Goal: Check status: Check status

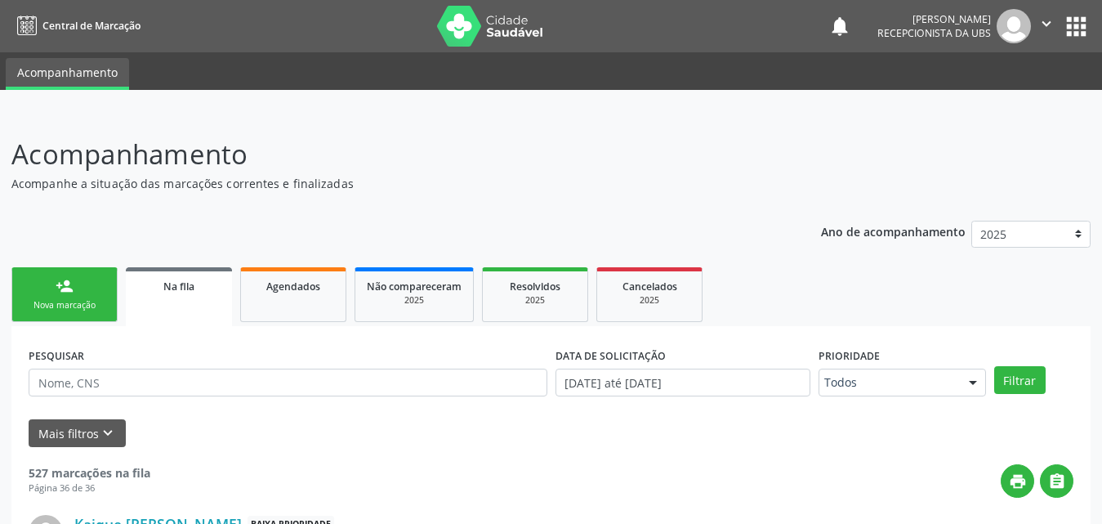
scroll to position [376, 0]
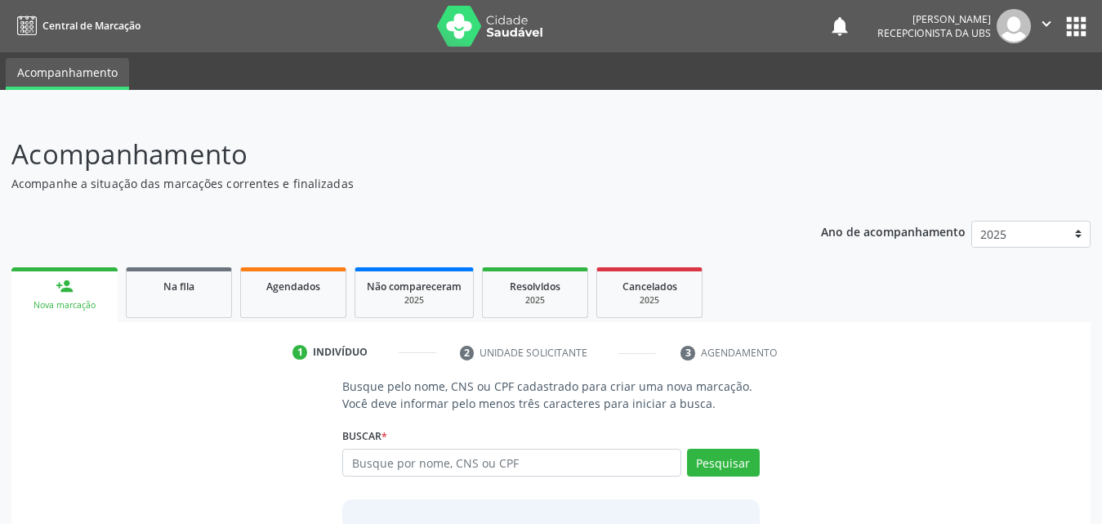
scroll to position [129, 0]
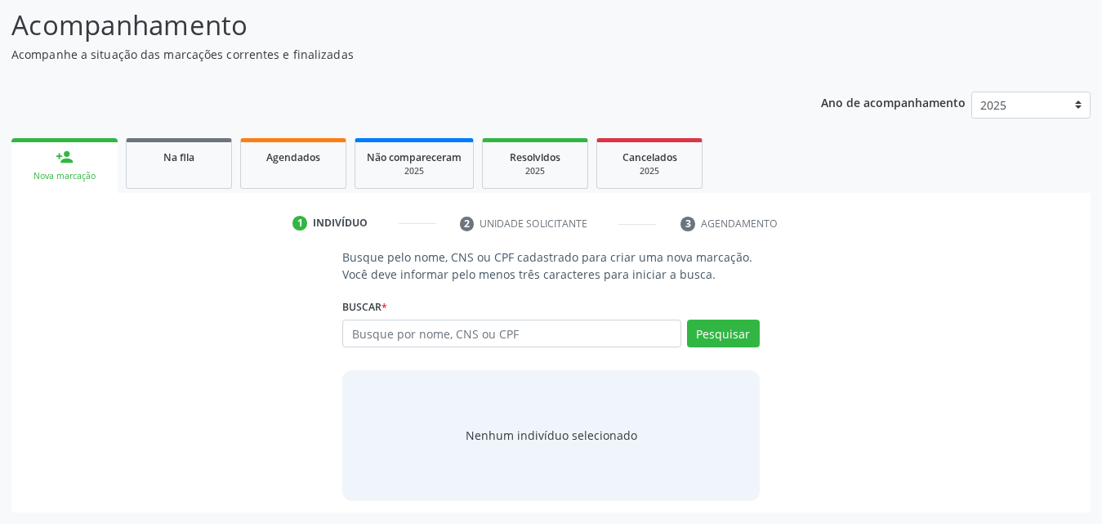
click at [201, 172] on link "Na fila" at bounding box center [179, 163] width 106 height 51
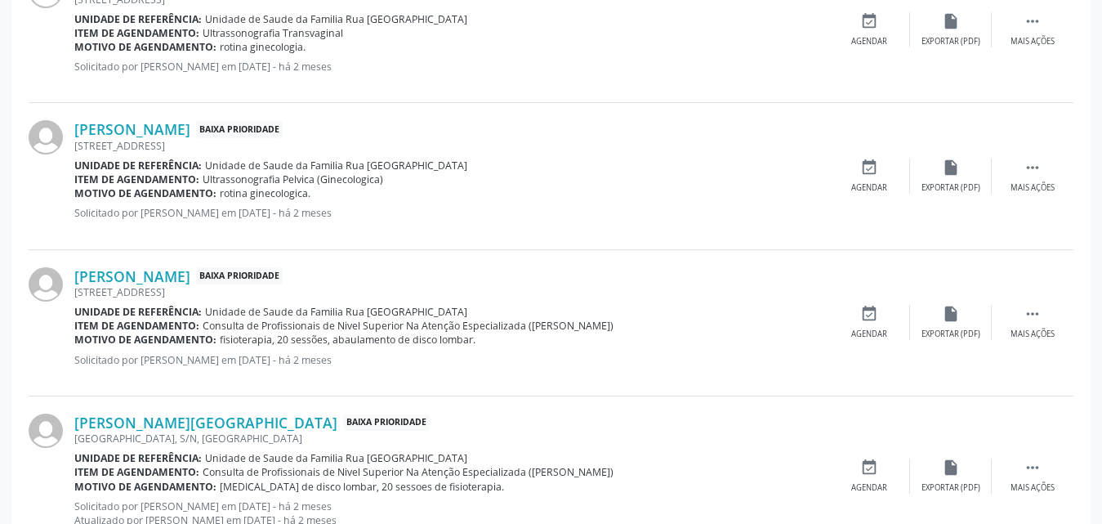
scroll to position [2330, 0]
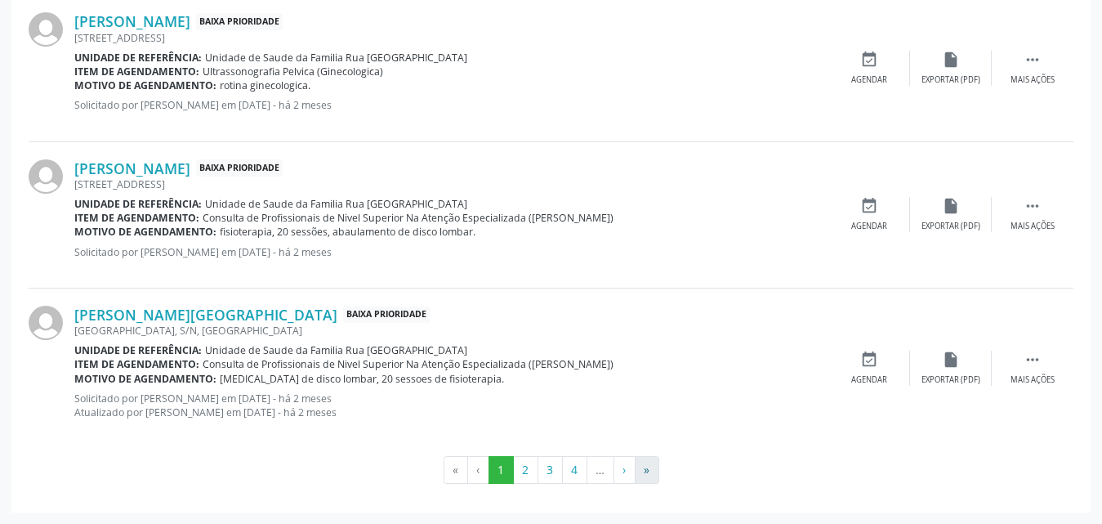
click at [660, 474] on ul "« ‹ 1 2 3 4 … › »" at bounding box center [551, 470] width 1045 height 28
click at [658, 472] on button "»" at bounding box center [647, 470] width 25 height 28
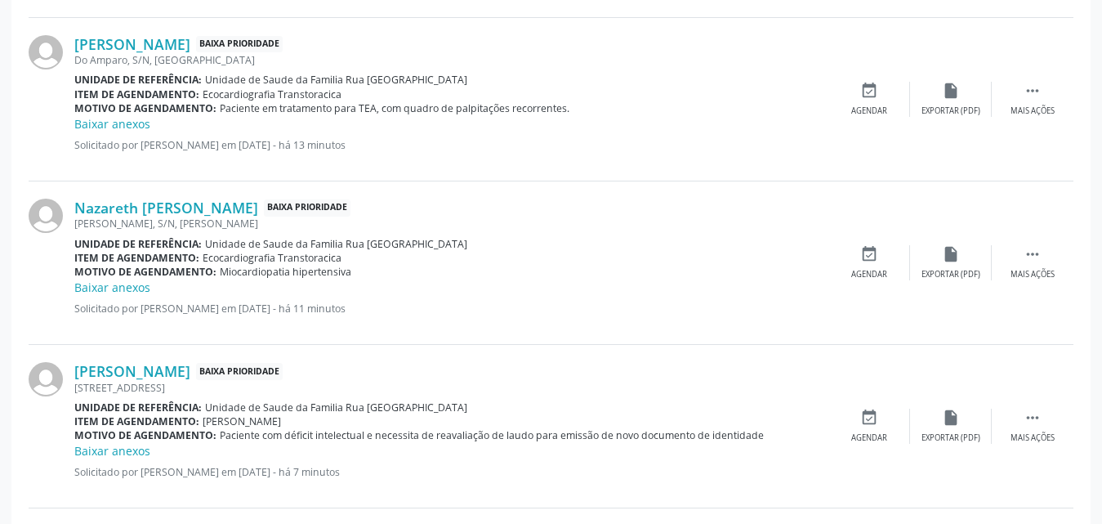
scroll to position [2012, 0]
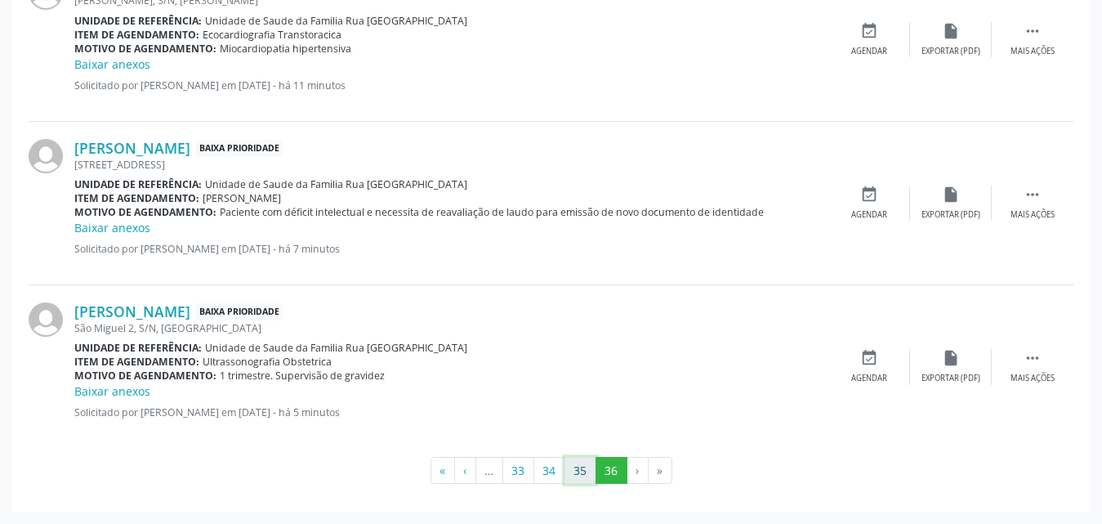
click at [579, 471] on button "35" at bounding box center [581, 471] width 32 height 28
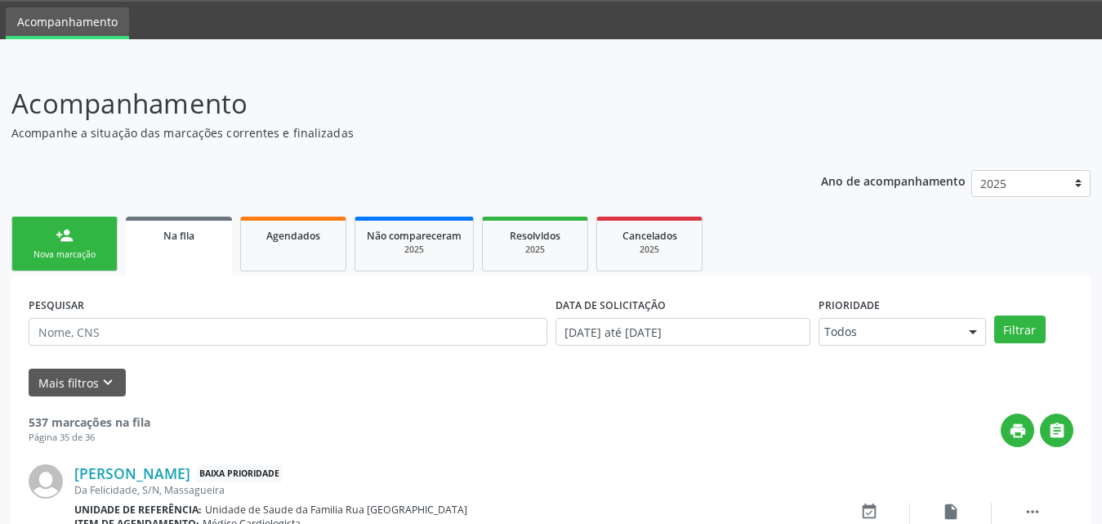
scroll to position [0, 0]
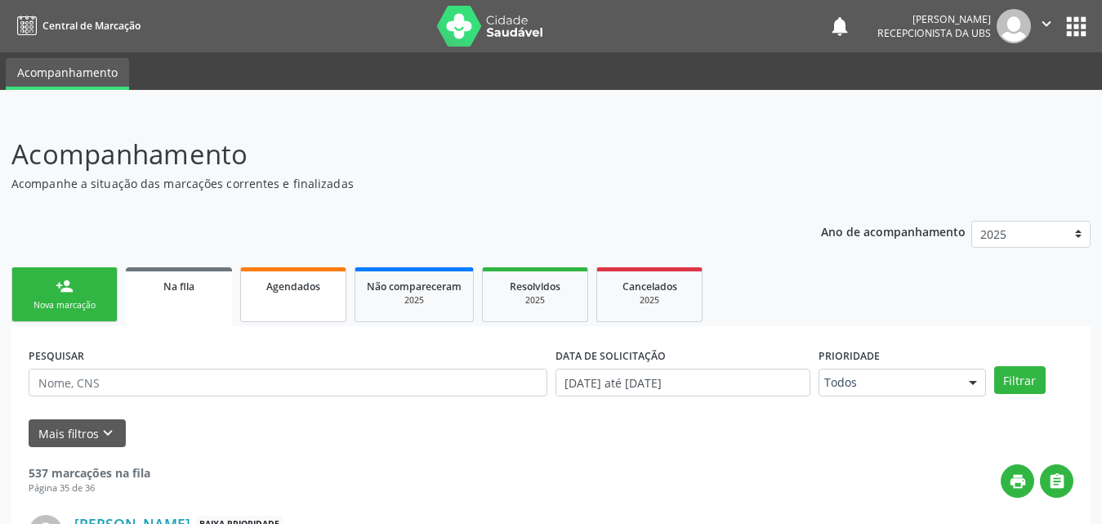
click at [279, 282] on span "Agendados" at bounding box center [293, 286] width 54 height 14
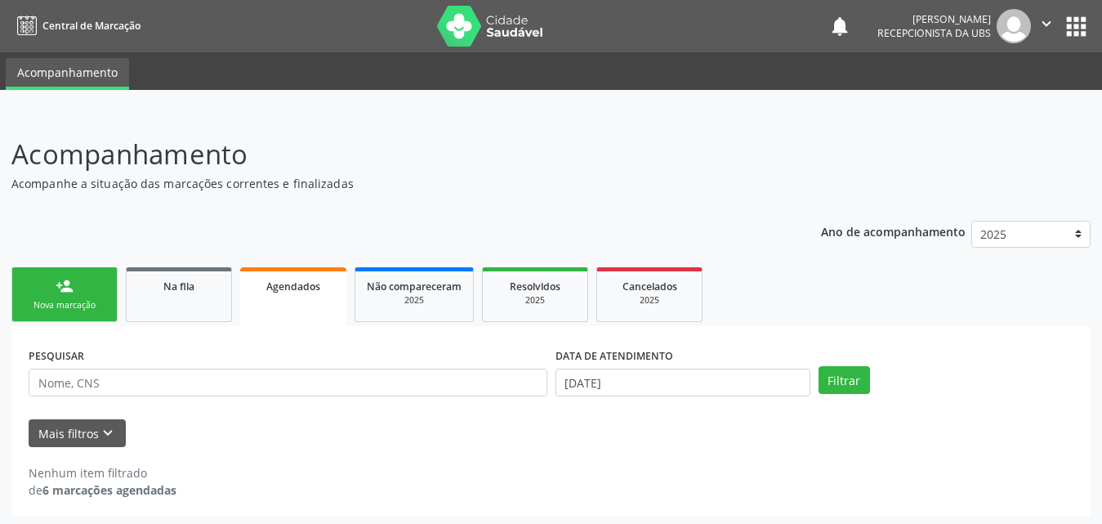
scroll to position [3, 0]
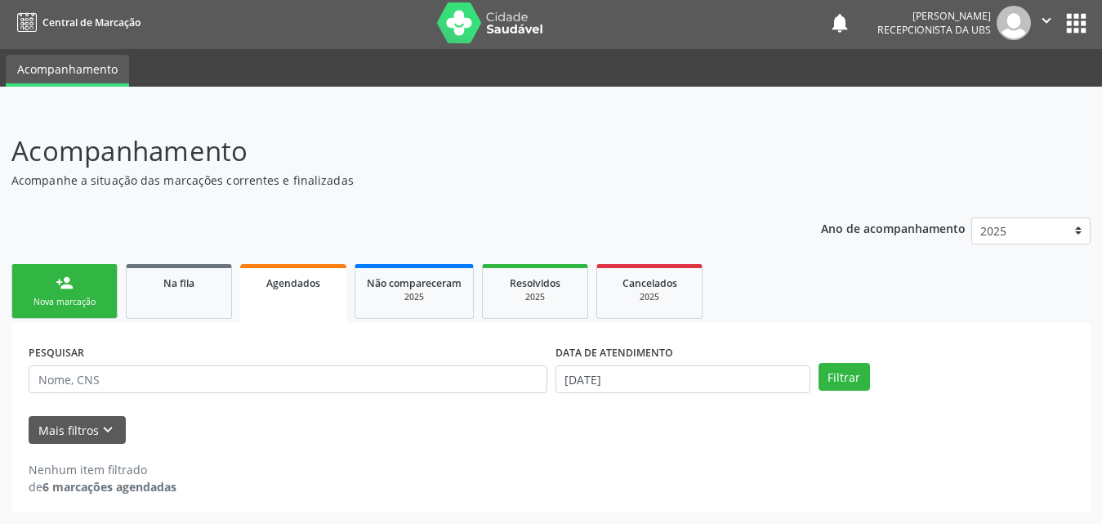
click at [101, 301] on div "Nova marcação" at bounding box center [65, 302] width 82 height 12
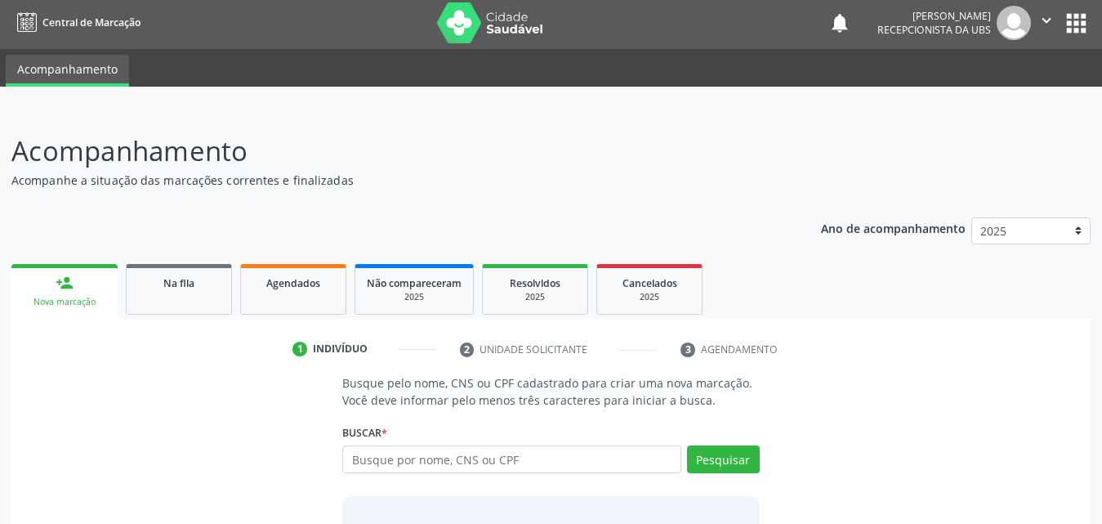
scroll to position [129, 0]
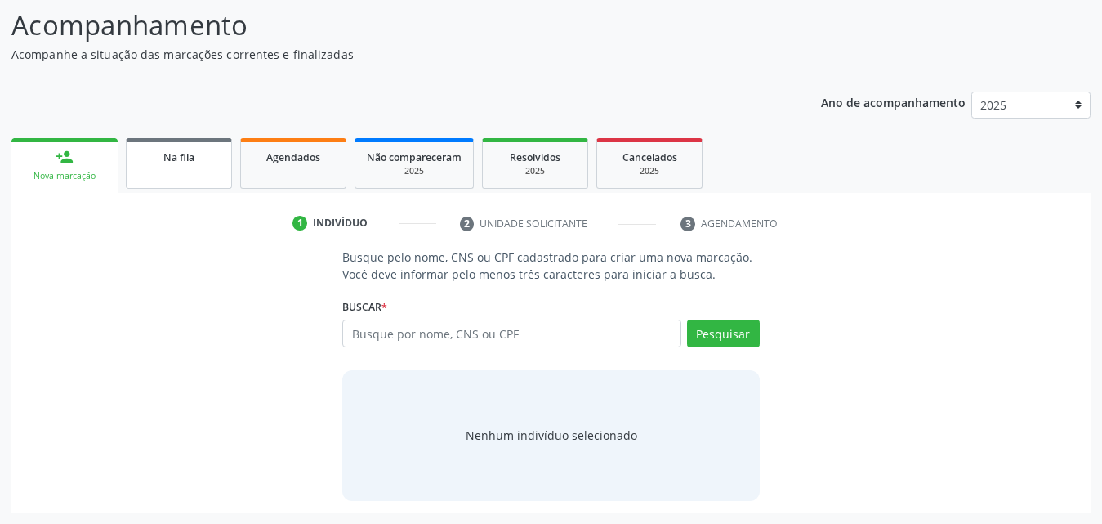
click at [188, 169] on link "Na fila" at bounding box center [179, 163] width 106 height 51
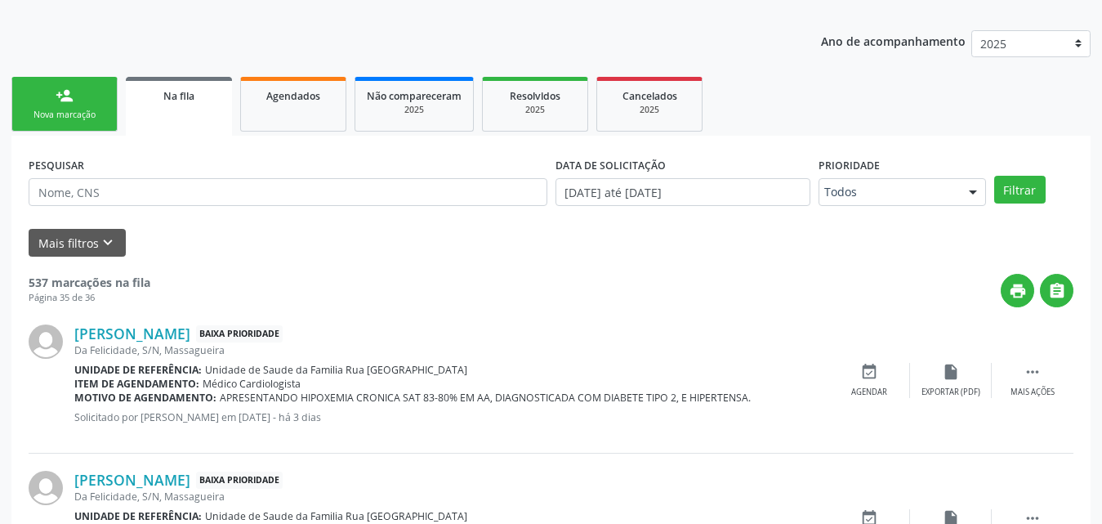
scroll to position [47, 0]
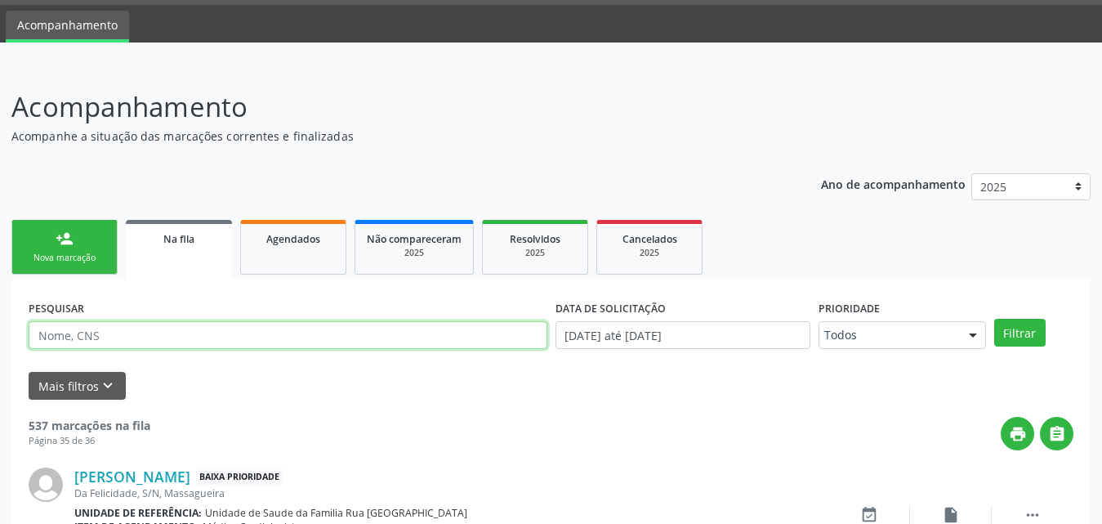
click at [212, 334] on input "text" at bounding box center [288, 335] width 519 height 28
type input "704202720479581"
click at [994, 319] on button "Filtrar" at bounding box center [1019, 333] width 51 height 28
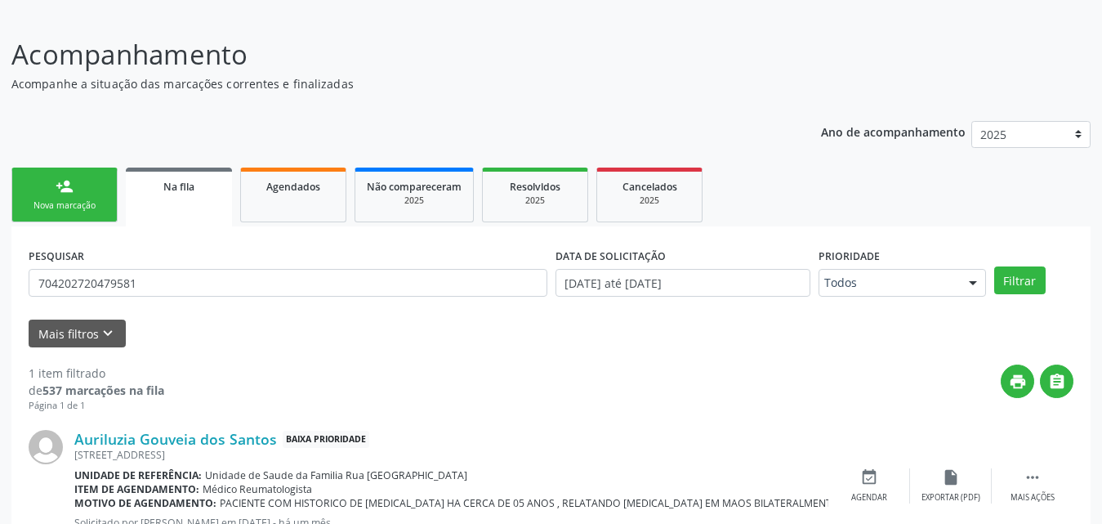
scroll to position [163, 0]
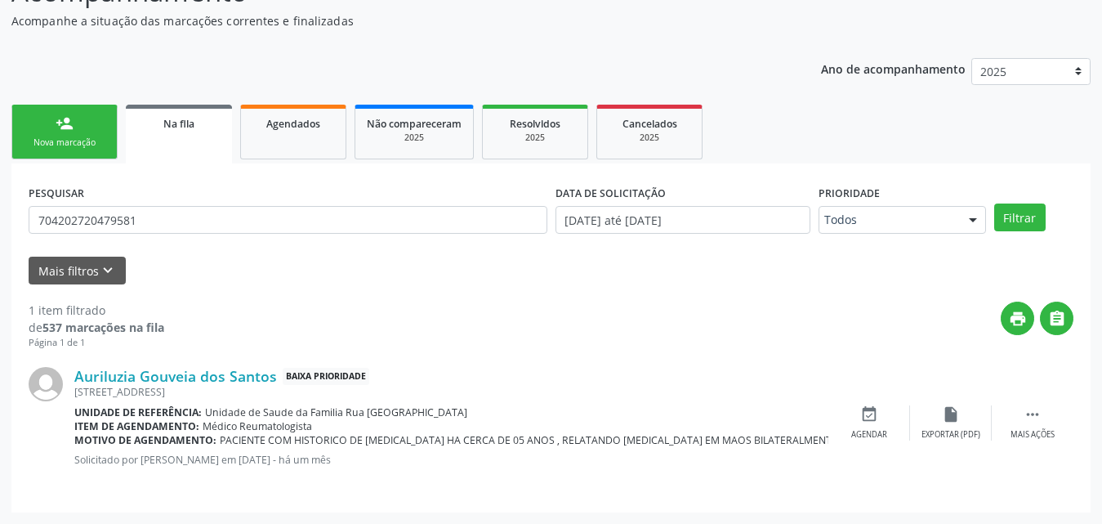
click at [278, 274] on div "Mais filtros keyboard_arrow_down" at bounding box center [551, 271] width 1053 height 29
click at [180, 221] on input "704202720479581" at bounding box center [288, 220] width 519 height 28
click at [195, 132] on link "Na fila" at bounding box center [179, 134] width 106 height 59
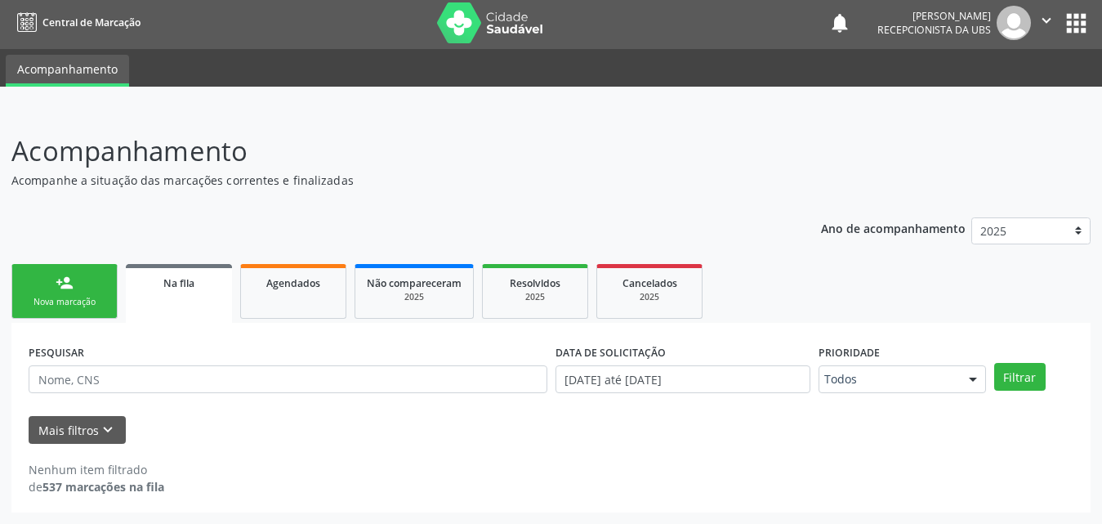
click at [188, 302] on link "Na fila" at bounding box center [179, 293] width 106 height 59
click at [186, 292] on link "Na fila" at bounding box center [179, 293] width 106 height 59
click at [306, 289] on span "Agendados" at bounding box center [293, 283] width 54 height 14
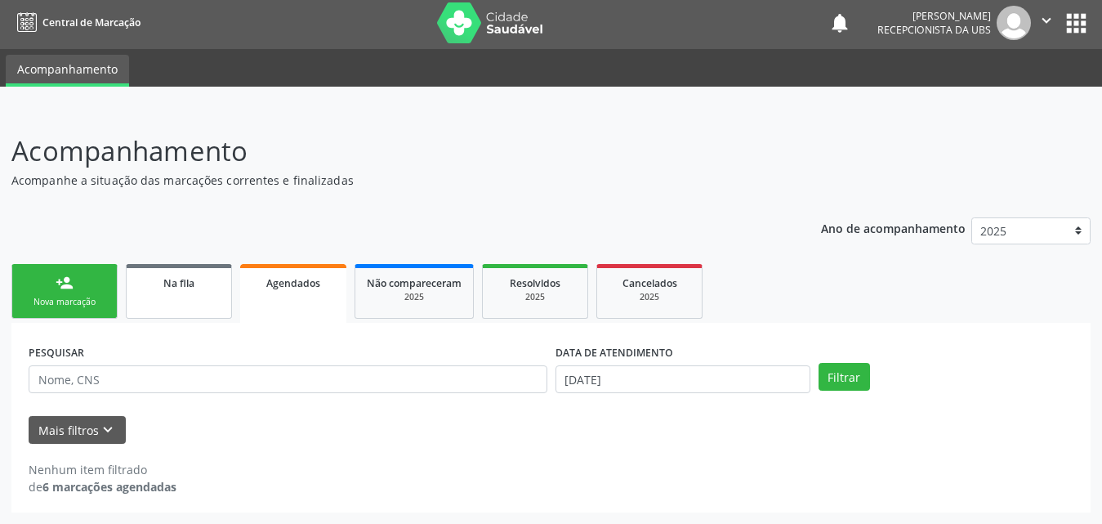
click at [176, 291] on link "Na fila" at bounding box center [179, 291] width 106 height 55
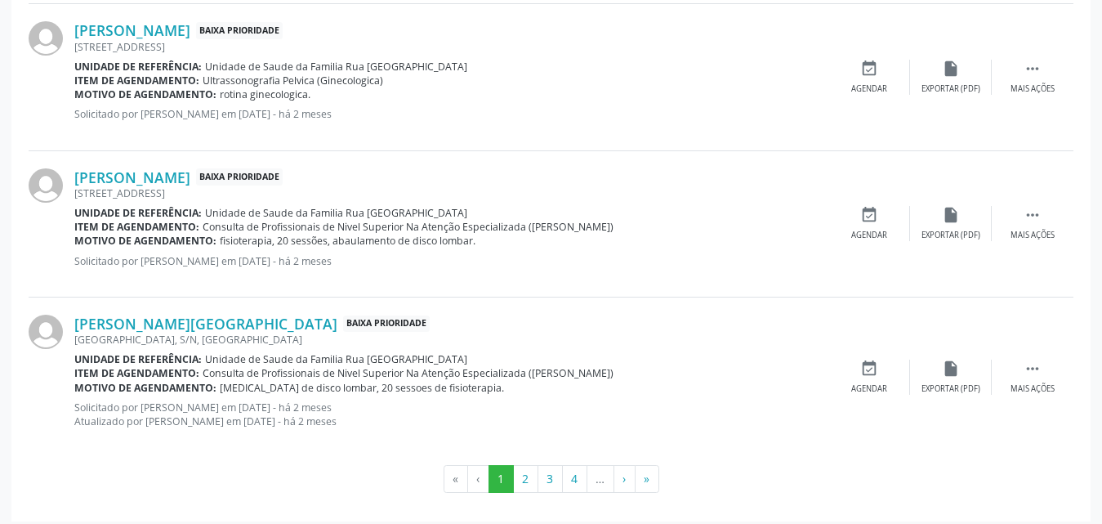
scroll to position [2330, 0]
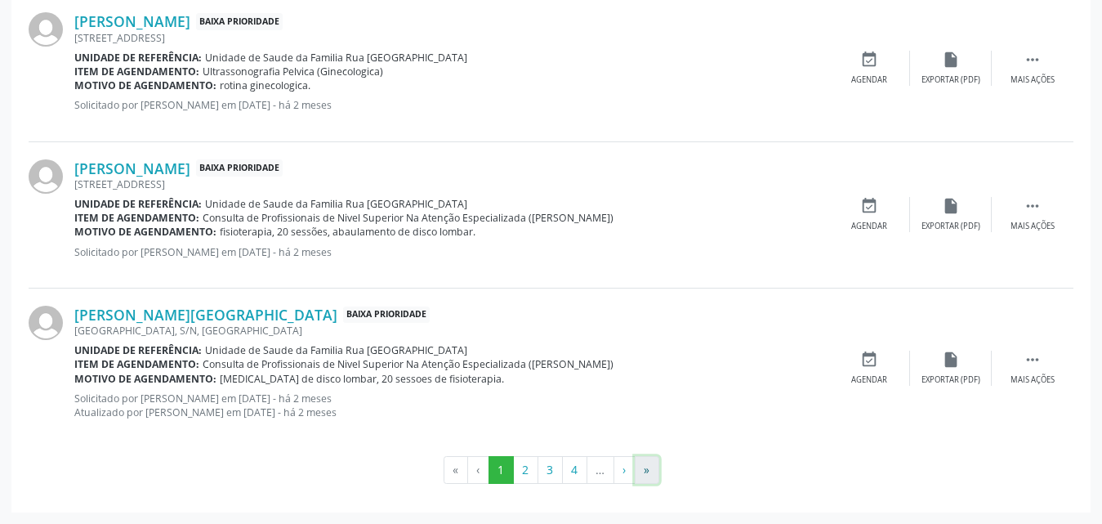
click at [646, 472] on button "»" at bounding box center [647, 470] width 25 height 28
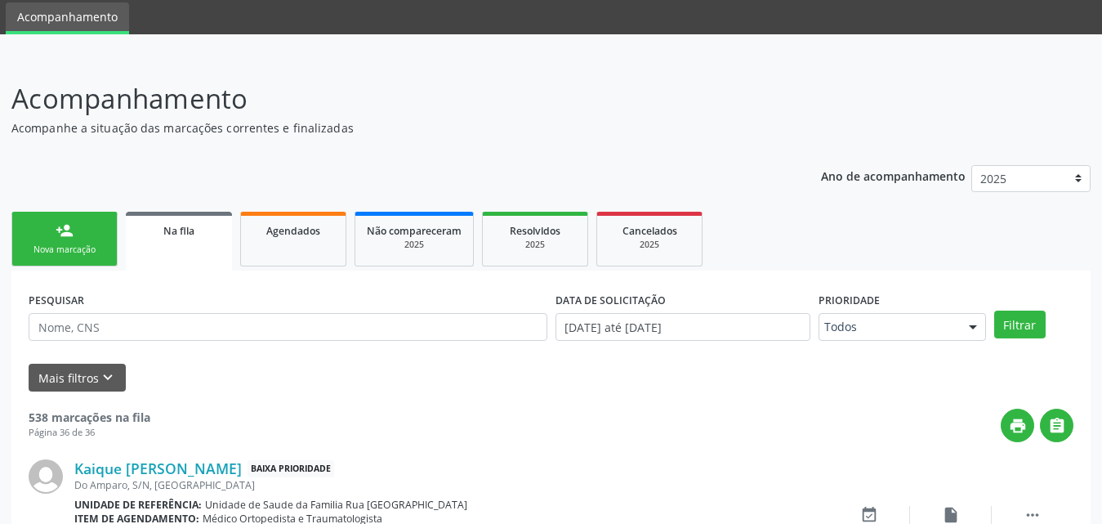
scroll to position [2175, 0]
